Goal: Information Seeking & Learning: Check status

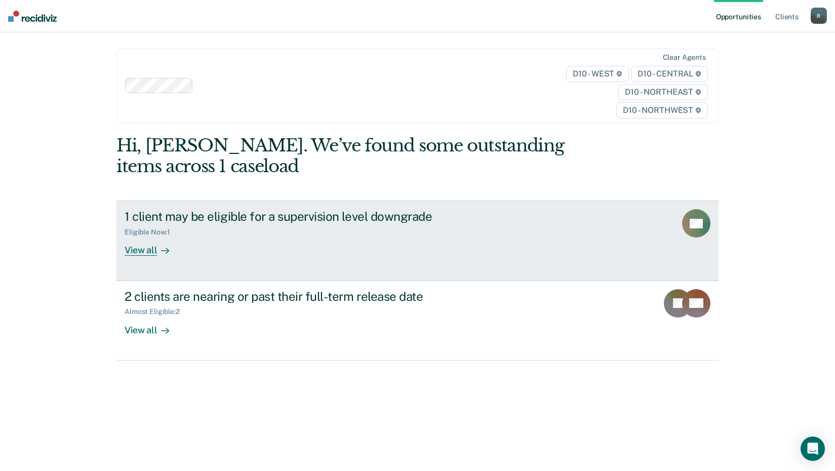
click at [134, 251] on div "View all" at bounding box center [153, 247] width 57 height 20
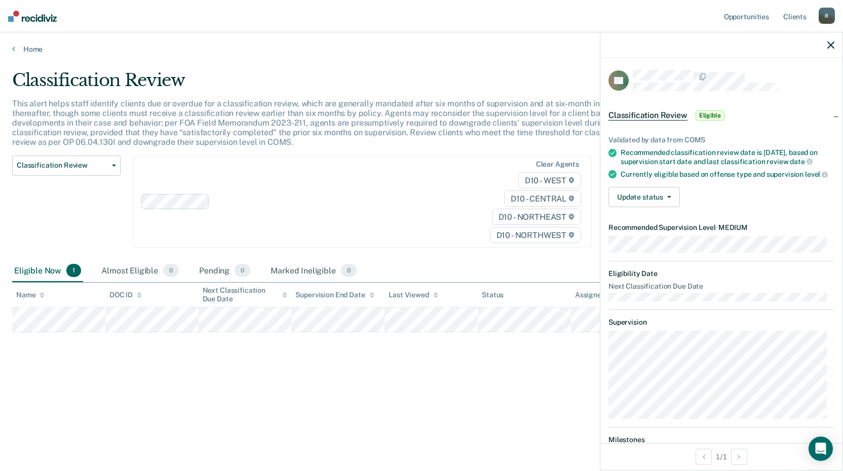
click at [42, 270] on div "Eligible Now 1" at bounding box center [47, 271] width 71 height 22
click at [827, 45] on div at bounding box center [721, 44] width 242 height 25
click at [830, 45] on icon "button" at bounding box center [830, 45] width 7 height 7
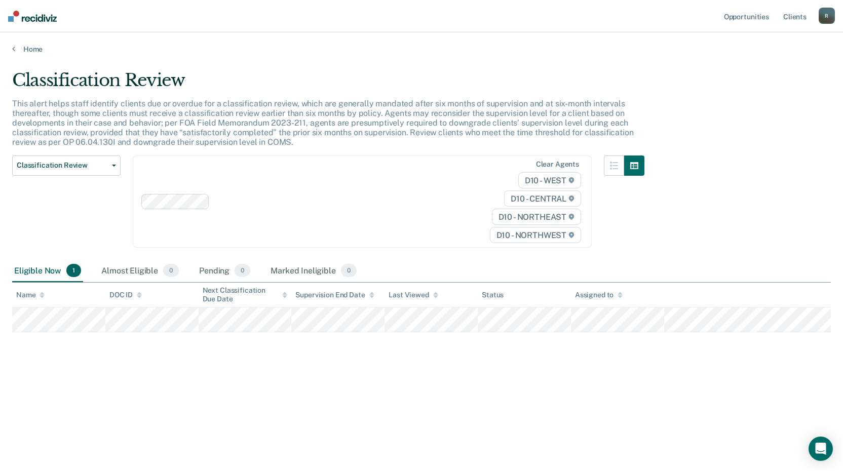
click at [73, 266] on span "1" at bounding box center [73, 270] width 15 height 13
click at [16, 51] on link "Home" at bounding box center [421, 49] width 819 height 9
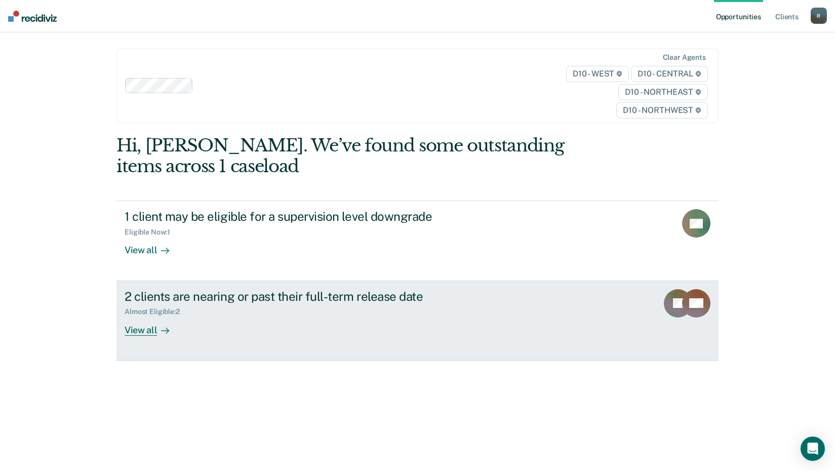
click at [144, 328] on div "View all" at bounding box center [153, 326] width 57 height 20
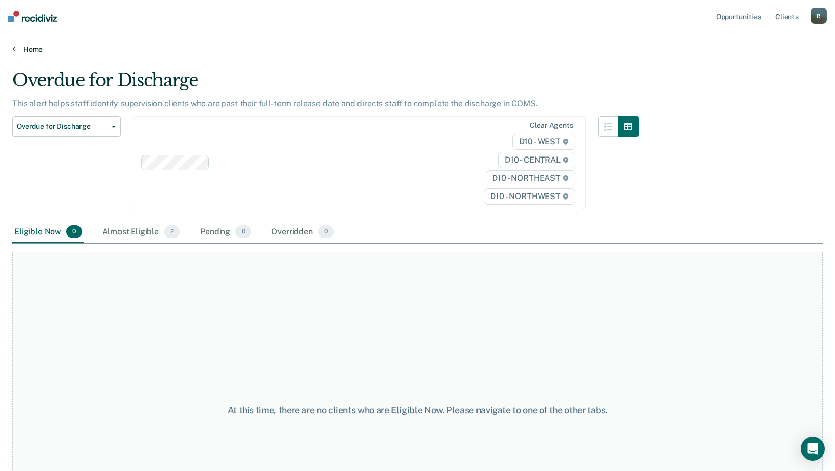
click at [16, 47] on link "Home" at bounding box center [417, 49] width 811 height 9
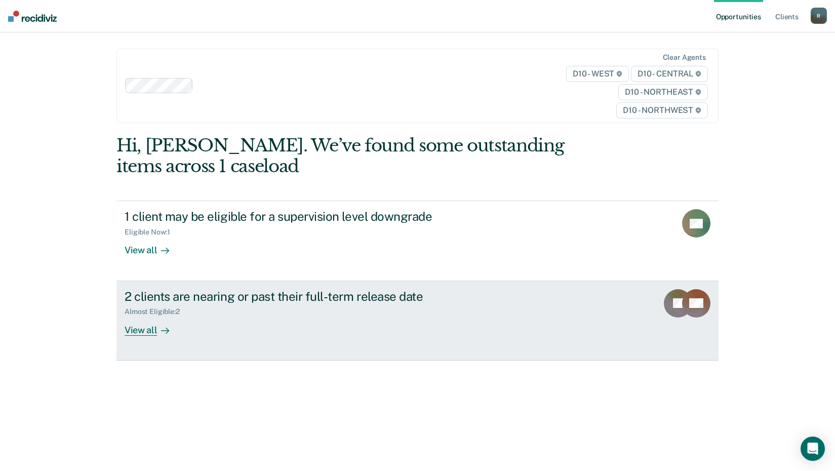
click at [147, 309] on div "Almost Eligible : 2" at bounding box center [156, 311] width 63 height 9
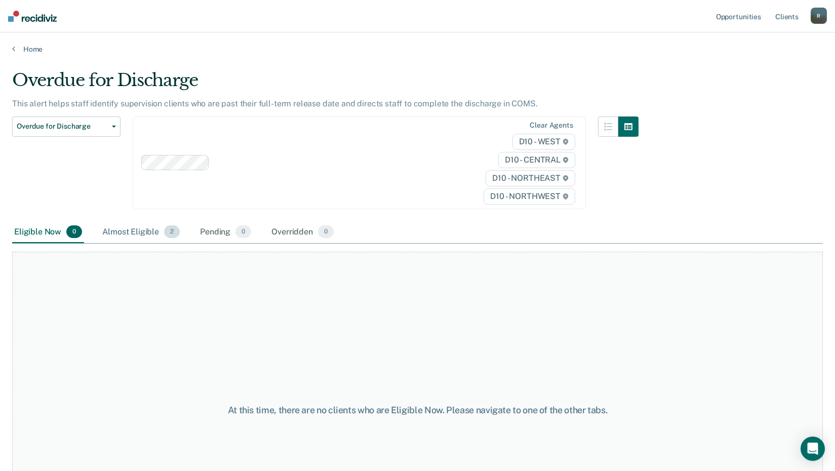
click at [132, 228] on div "Almost Eligible 2" at bounding box center [141, 232] width 82 height 22
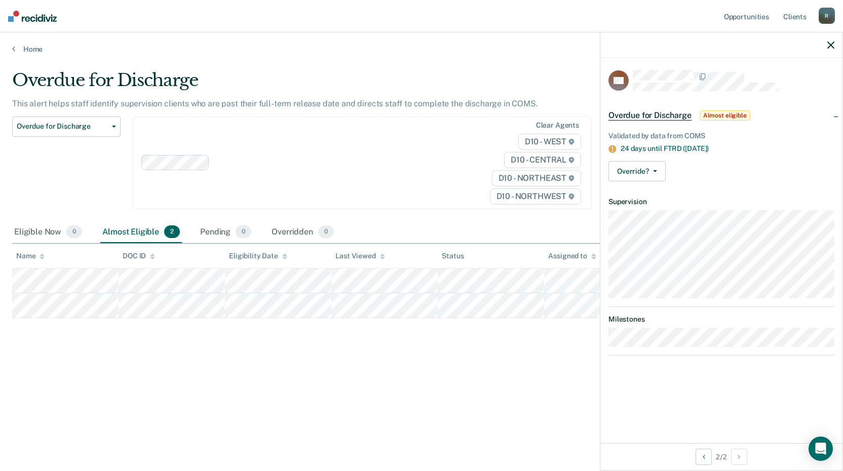
click at [153, 229] on div "Almost Eligible 2" at bounding box center [141, 232] width 82 height 22
click at [14, 48] on icon at bounding box center [13, 49] width 3 height 8
